Goal: Task Accomplishment & Management: Use online tool/utility

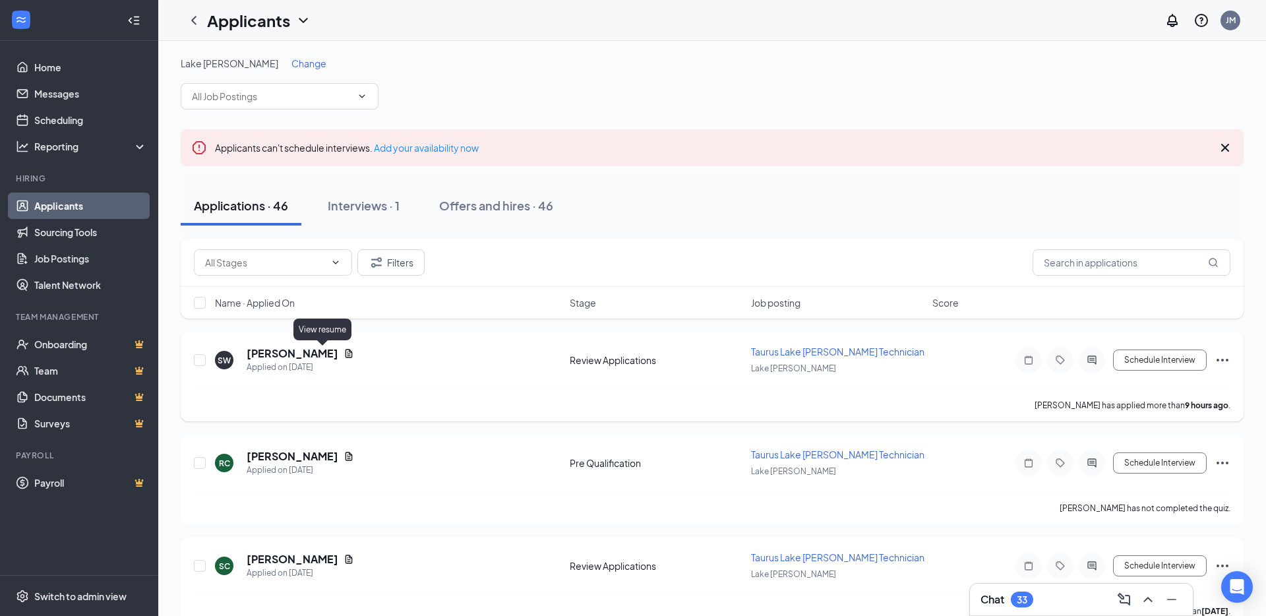
click at [345, 355] on icon "Document" at bounding box center [348, 353] width 7 height 9
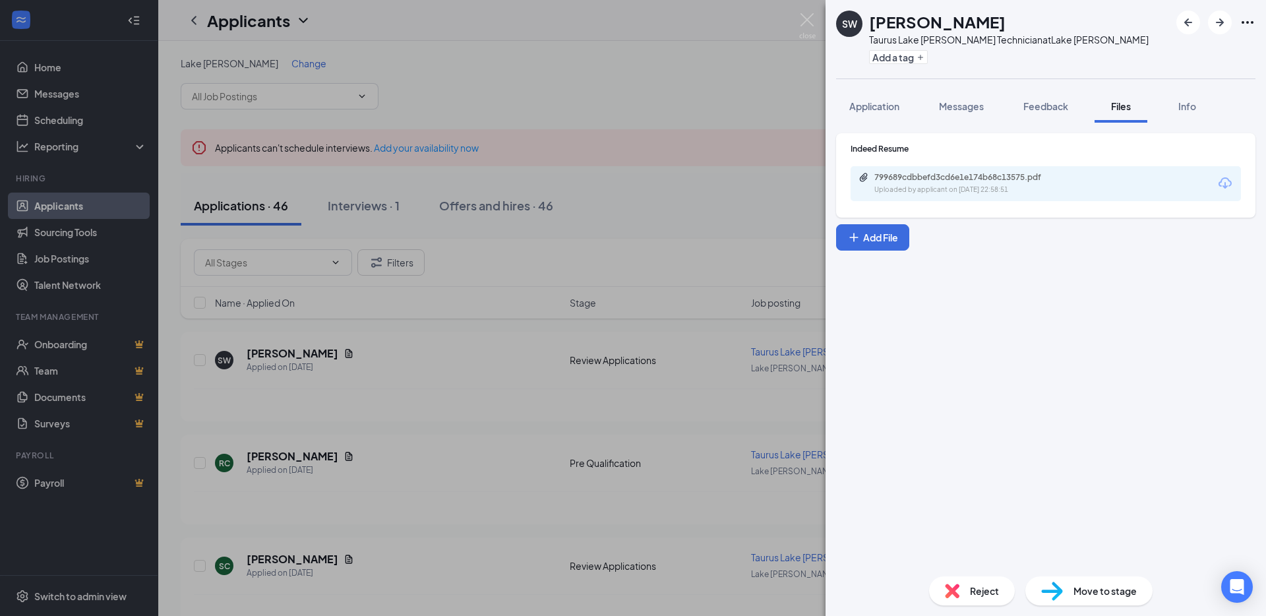
click at [892, 192] on div "Uploaded by applicant on [DATE] 22:58:51" at bounding box center [973, 190] width 198 height 11
click at [886, 103] on span "Application" at bounding box center [874, 106] width 50 height 12
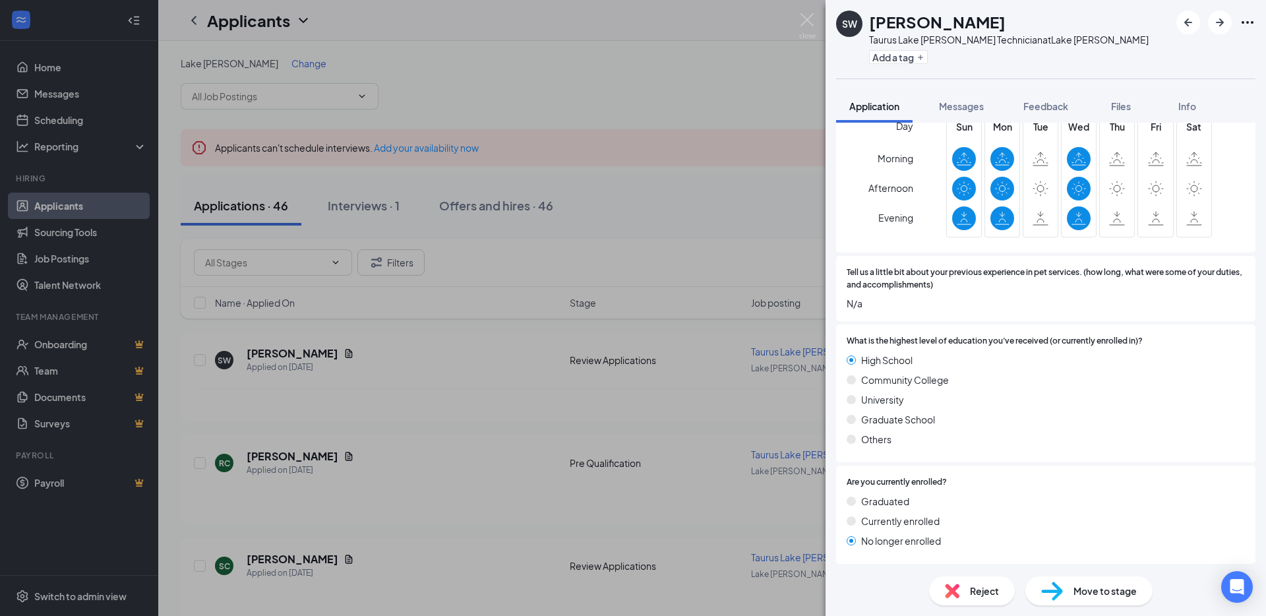
scroll to position [1482, 0]
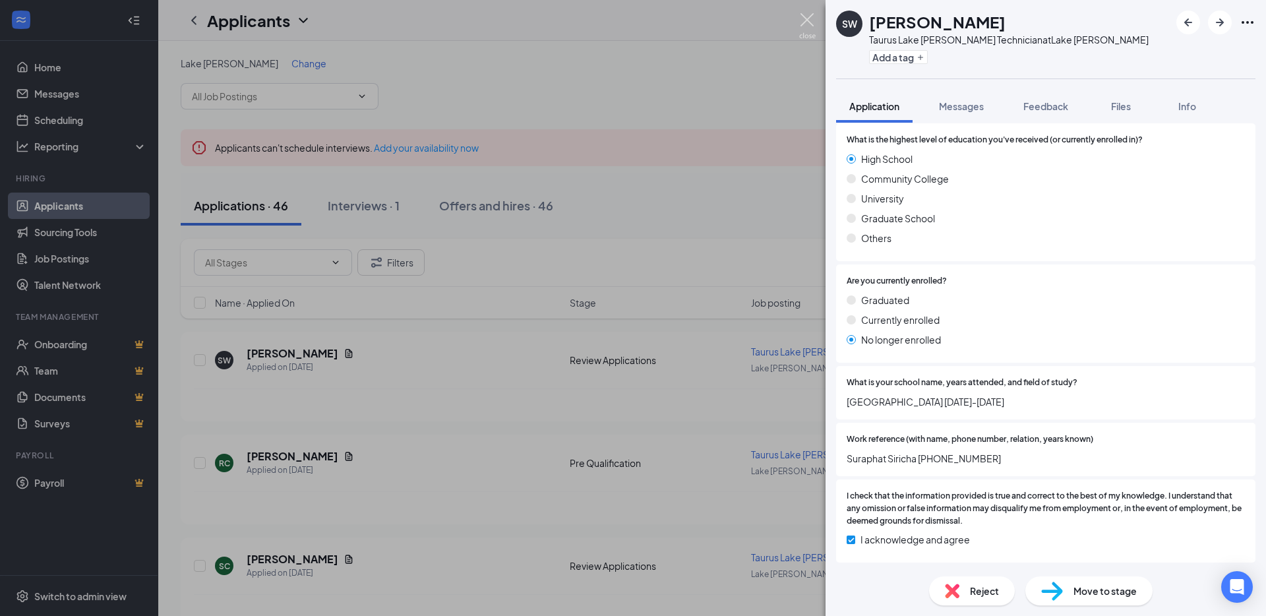
click at [809, 17] on img at bounding box center [807, 26] width 16 height 26
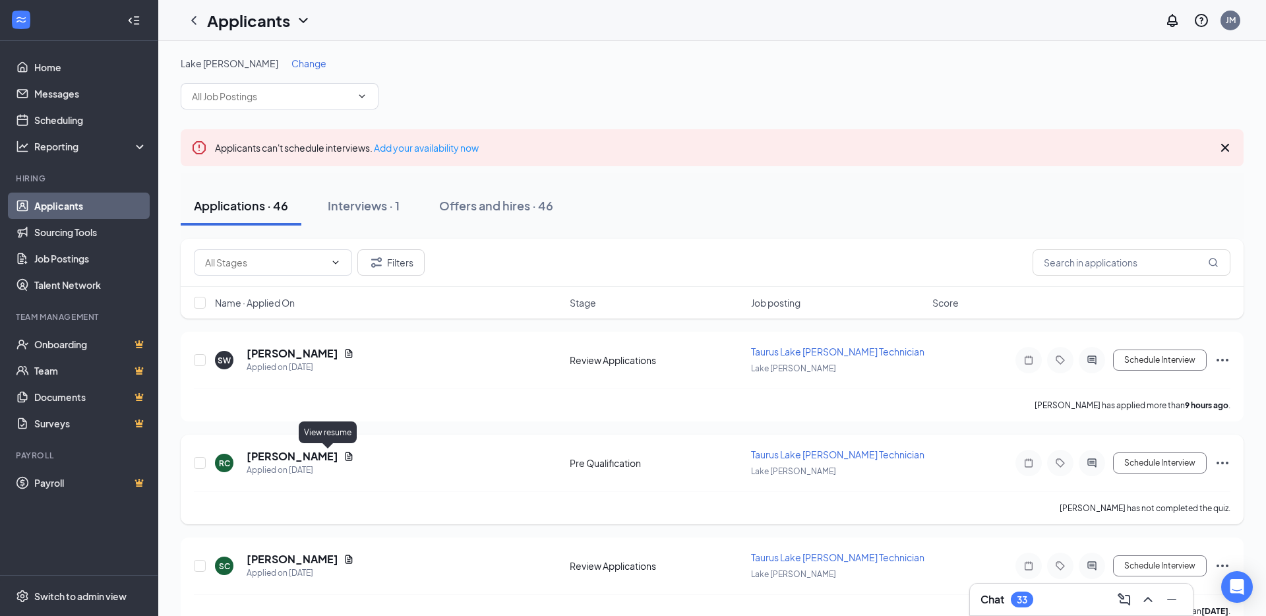
click at [343, 455] on icon "Document" at bounding box center [348, 456] width 11 height 11
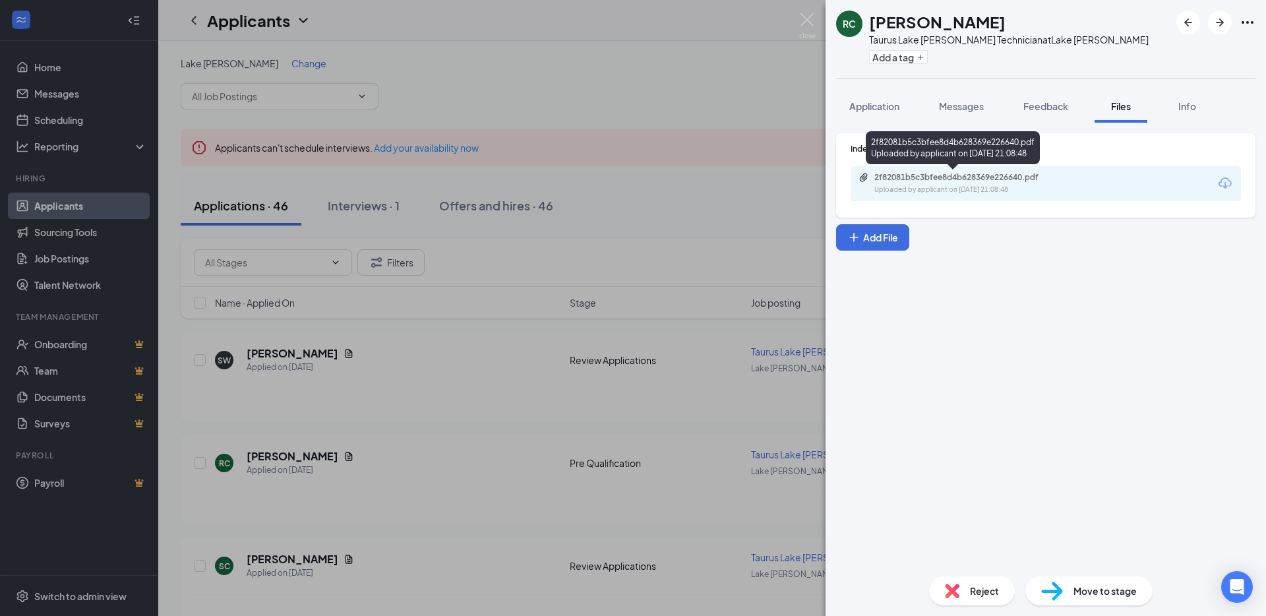
click at [885, 185] on div "Uploaded by applicant on [DATE] 21:08:48" at bounding box center [973, 190] width 198 height 11
click at [804, 21] on img at bounding box center [807, 26] width 16 height 26
